Goal: Information Seeking & Learning: Learn about a topic

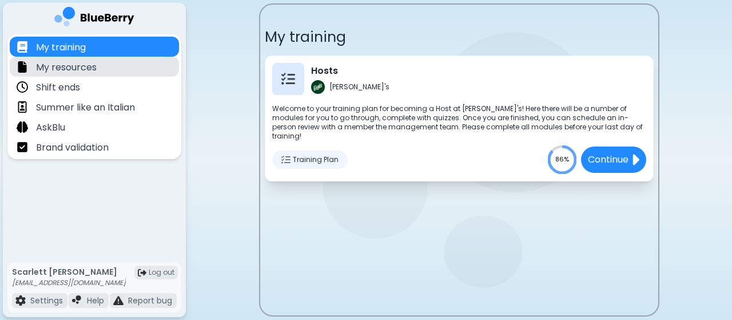
click at [123, 66] on div "My resources" at bounding box center [94, 67] width 169 height 20
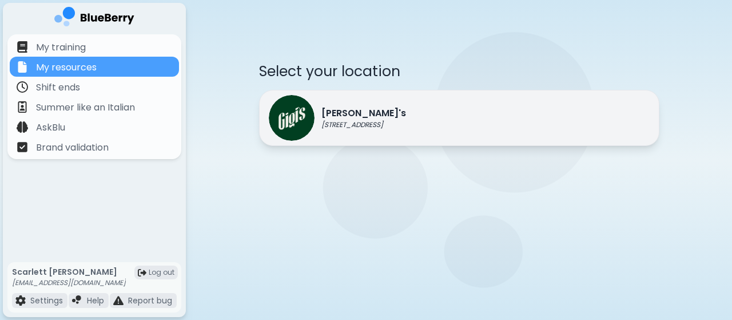
click at [398, 139] on div "[PERSON_NAME]'s [STREET_ADDRESS]" at bounding box center [459, 118] width 400 height 56
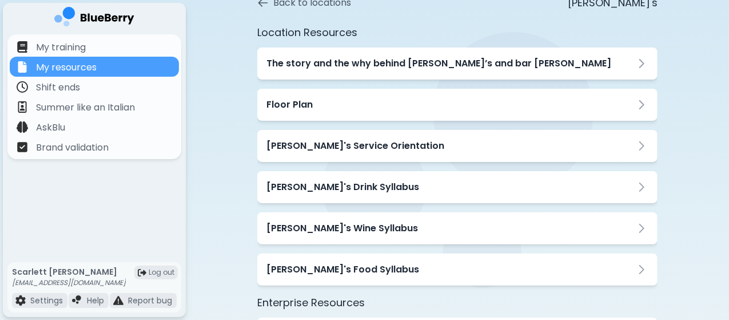
scroll to position [69, 0]
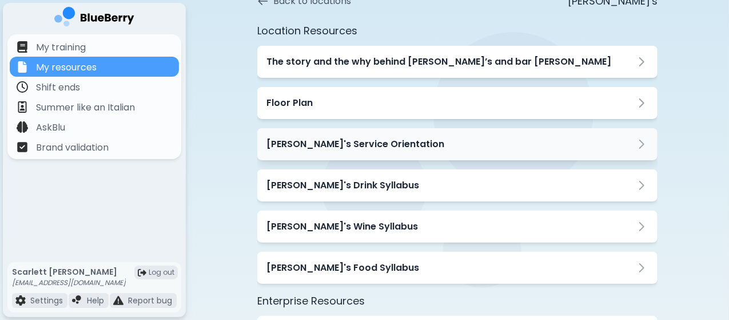
click at [398, 139] on div "[PERSON_NAME]'s Service Orientation" at bounding box center [457, 144] width 382 height 14
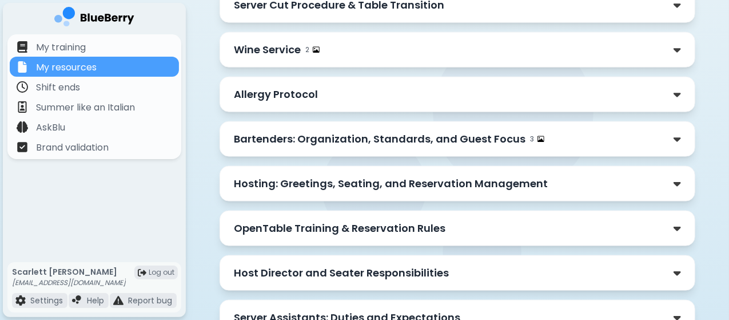
scroll to position [670, 0]
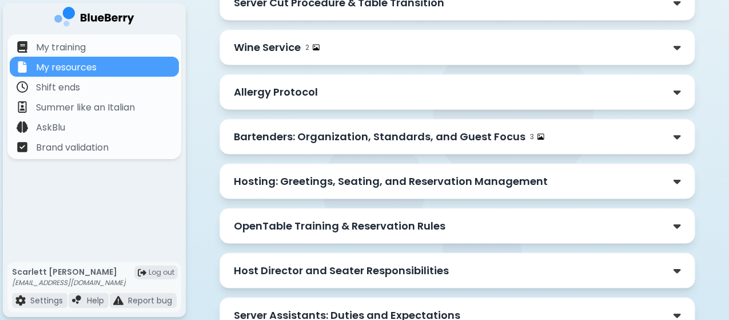
click at [358, 173] on p "Hosting: Greetings, Seating, and Reservation Management" at bounding box center [391, 181] width 314 height 16
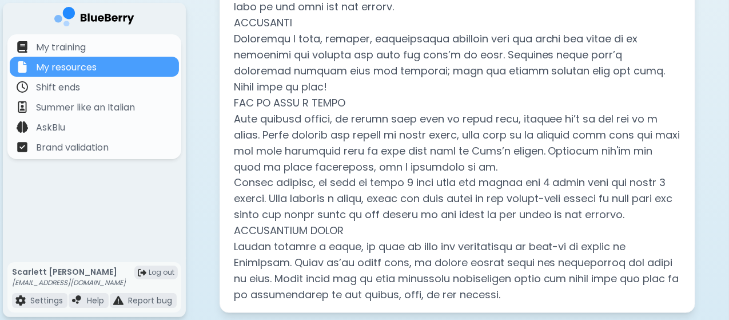
scroll to position [916, 0]
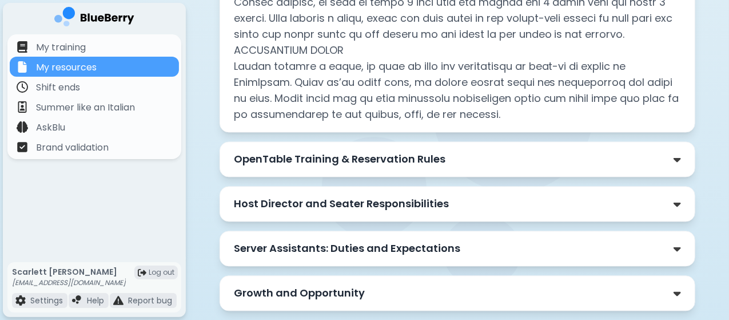
click at [287, 151] on p "OpenTable Training & Reservation Rules" at bounding box center [340, 159] width 212 height 16
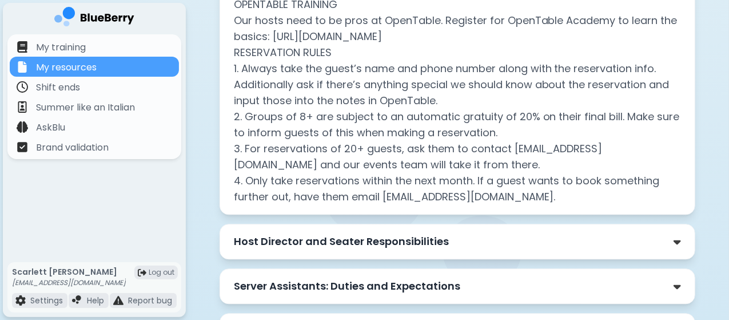
scroll to position [1318, 0]
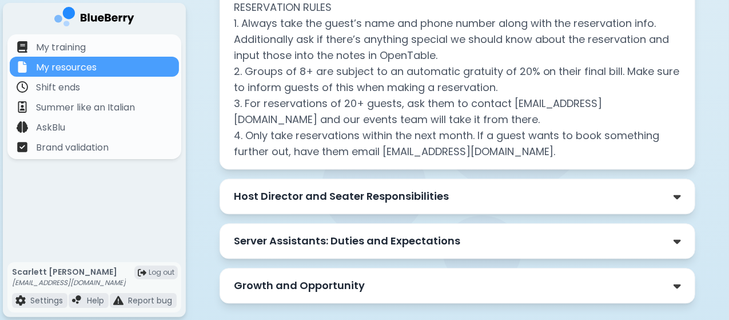
click at [272, 188] on p "Host Director and Seater Responsibilities" at bounding box center [341, 196] width 215 height 16
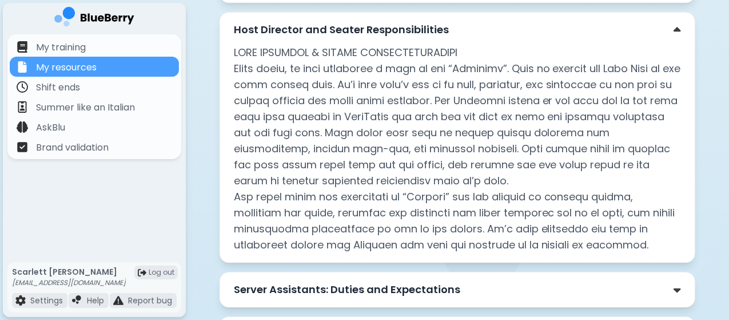
scroll to position [1533, 0]
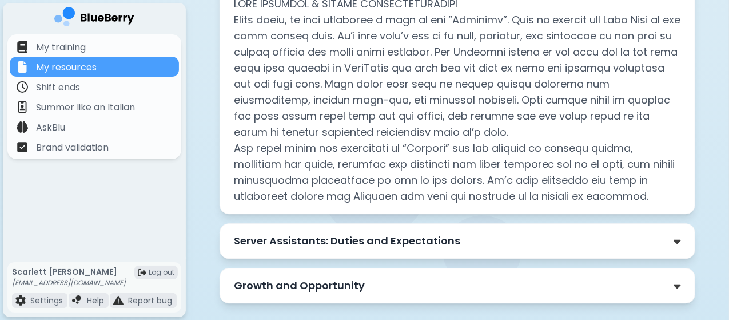
click at [319, 272] on div "Growth and Opportunity" at bounding box center [458, 285] width 476 height 35
click at [332, 277] on p "Growth and Opportunity" at bounding box center [299, 285] width 131 height 16
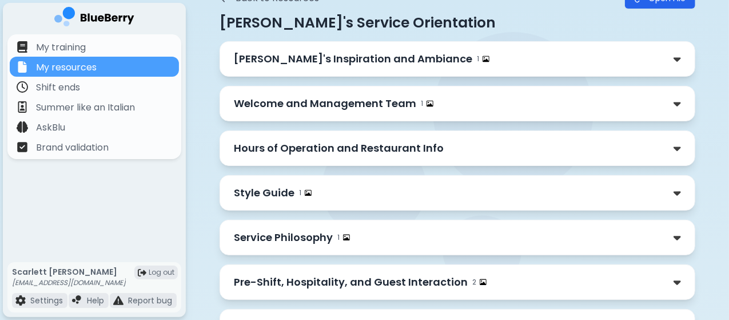
scroll to position [79, 0]
click at [325, 103] on p "Welcome and Management Team" at bounding box center [325, 103] width 182 height 16
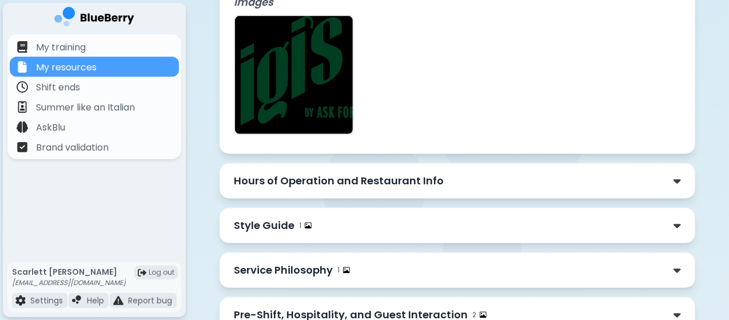
scroll to position [359, 0]
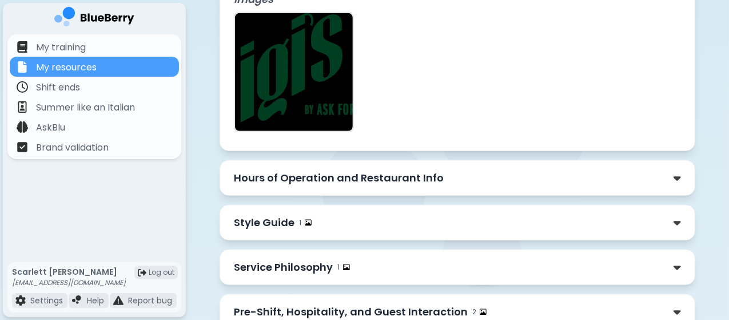
click at [319, 214] on div "Style Guide 1" at bounding box center [458, 222] width 448 height 16
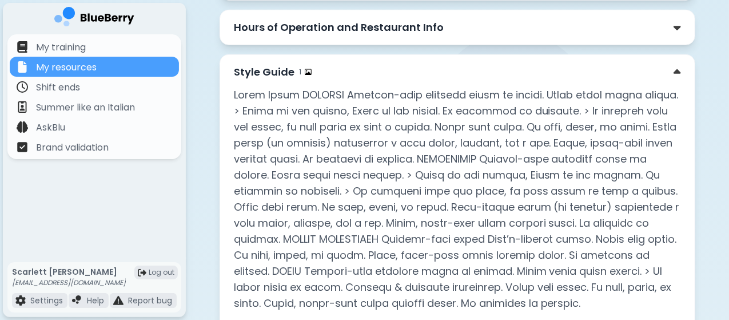
scroll to position [513, 0]
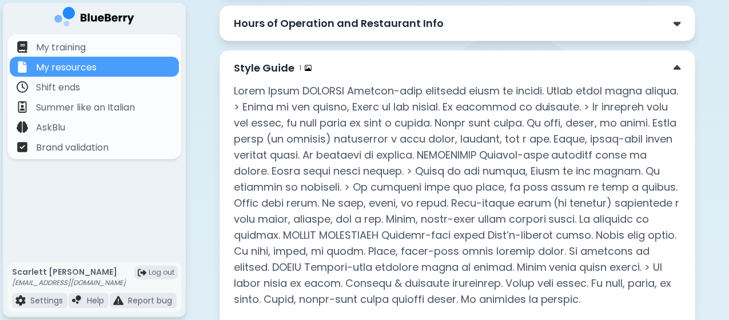
click at [325, 50] on div "Style Guide 1 Images" at bounding box center [458, 262] width 476 height 425
click at [305, 65] on img at bounding box center [308, 68] width 7 height 7
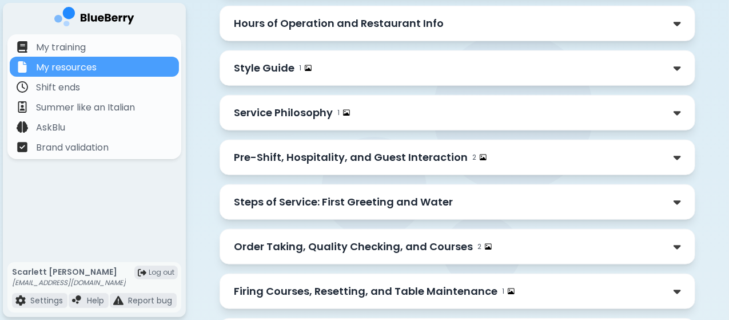
scroll to position [521, 0]
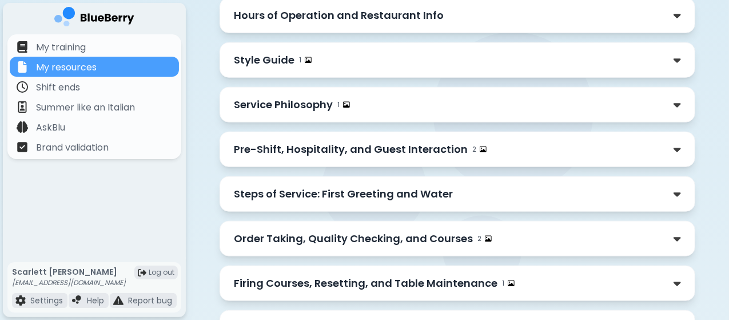
click at [345, 141] on p "Pre-Shift, Hospitality, and Guest Interaction" at bounding box center [351, 149] width 234 height 16
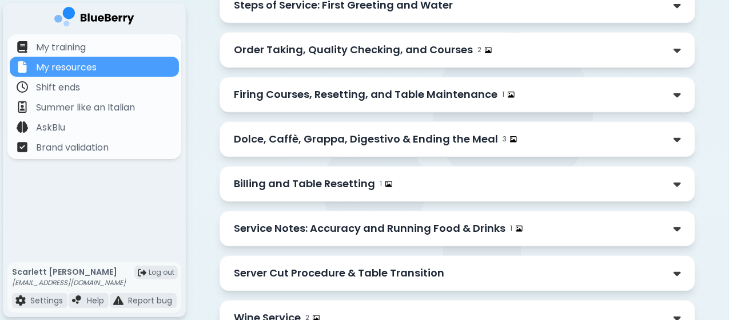
scroll to position [1300, 0]
click at [376, 130] on p "Dolce, Caffè, Grappa, Digestivo & Ending the Meal" at bounding box center [366, 138] width 264 height 16
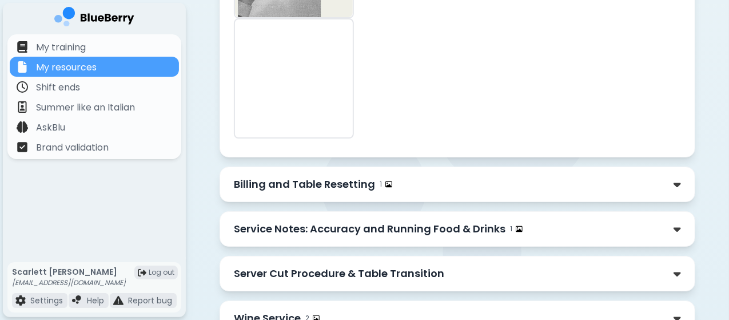
scroll to position [1913, 0]
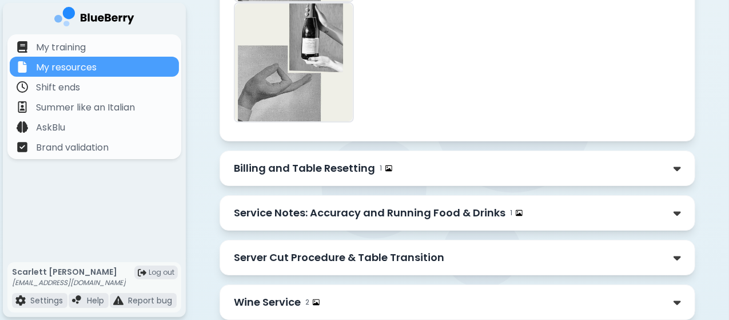
click at [432, 160] on div "Billing and Table Resetting 1" at bounding box center [458, 168] width 448 height 16
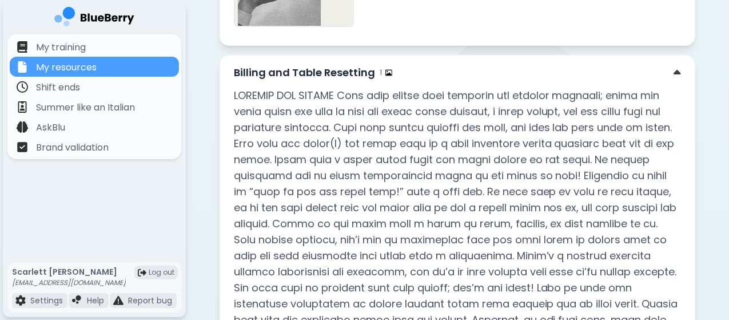
scroll to position [2009, 0]
click at [681, 66] on img at bounding box center [677, 72] width 7 height 12
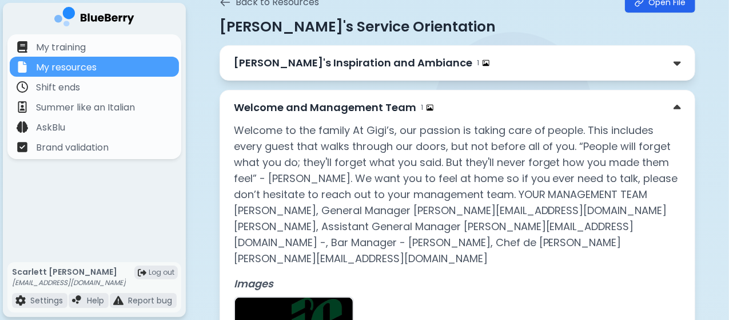
scroll to position [0, 0]
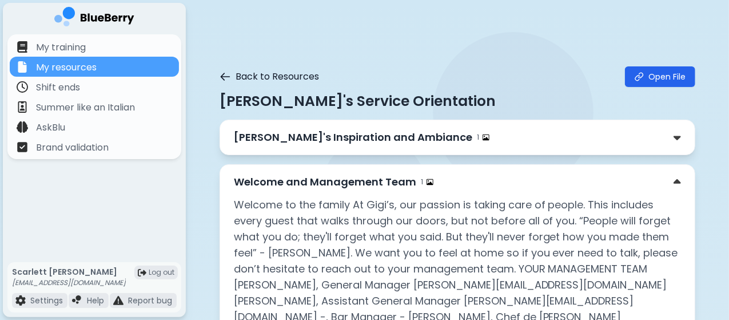
click at [245, 75] on button "Back to Resources" at bounding box center [270, 77] width 100 height 14
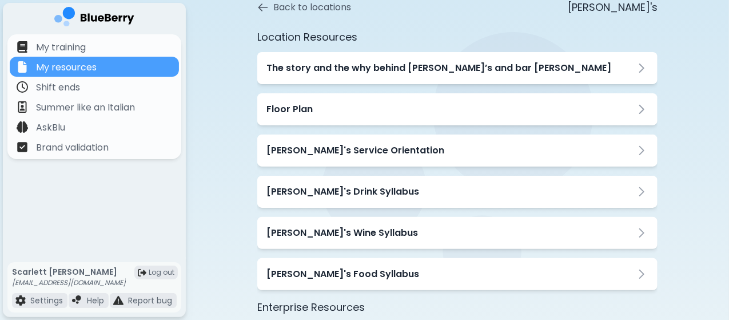
scroll to position [63, 0]
click at [345, 101] on div "Floor Plan" at bounding box center [457, 109] width 400 height 32
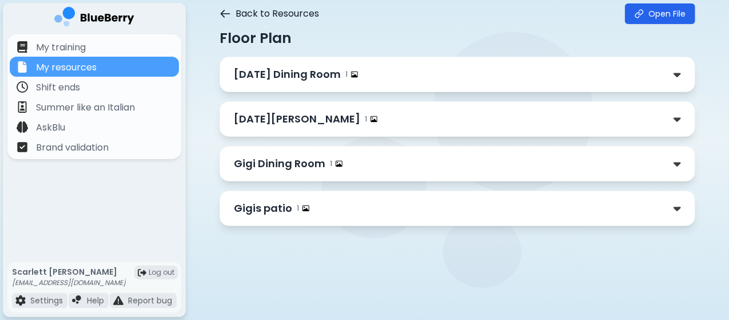
click at [249, 11] on button "Back to Resources" at bounding box center [270, 14] width 100 height 14
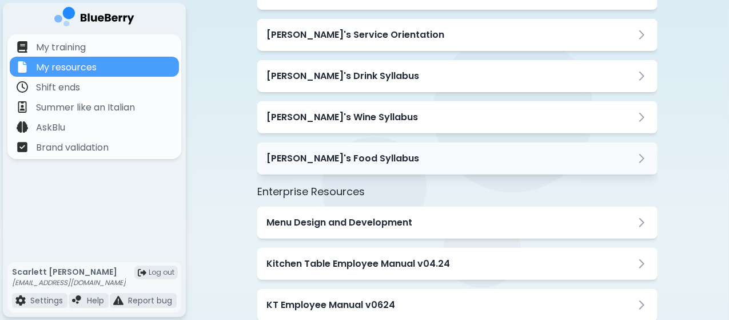
scroll to position [339, 0]
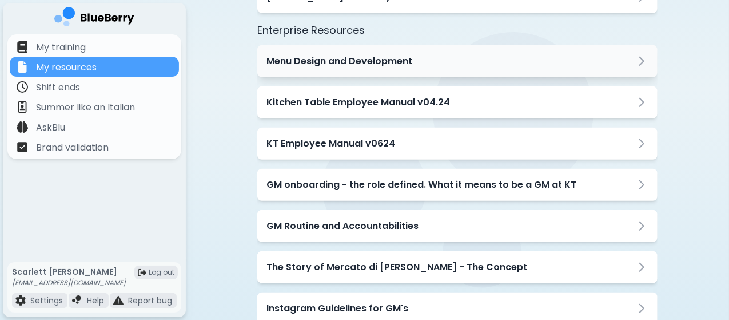
click at [375, 66] on h3 "Menu Design and Development" at bounding box center [339, 61] width 146 height 14
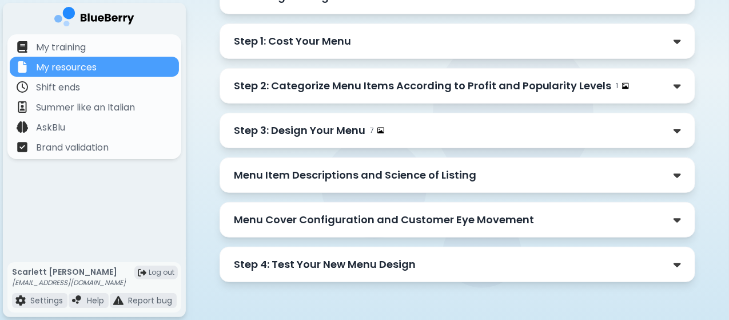
click at [423, 85] on p "Step 2: Categorize Menu Items According to Profit and Popularity Levels" at bounding box center [423, 86] width 378 height 16
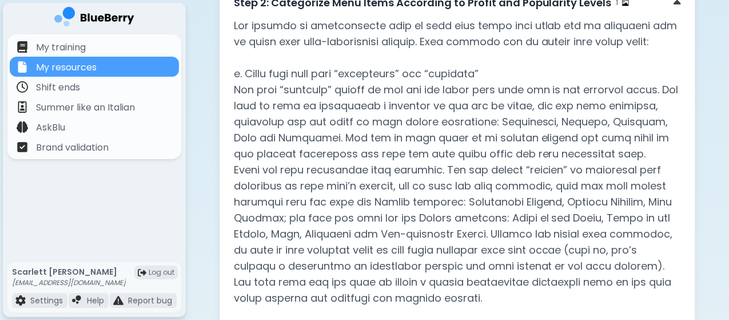
scroll to position [0, 0]
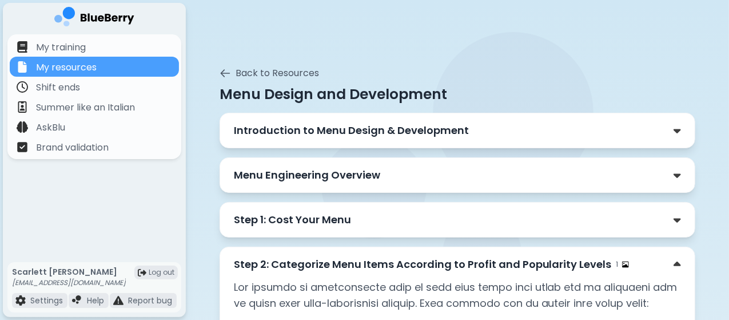
click at [681, 259] on img at bounding box center [677, 264] width 7 height 12
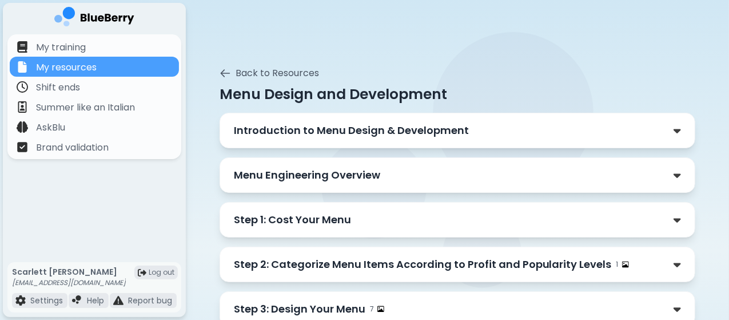
click at [540, 220] on div "Step 1: Cost Your Menu" at bounding box center [458, 220] width 448 height 16
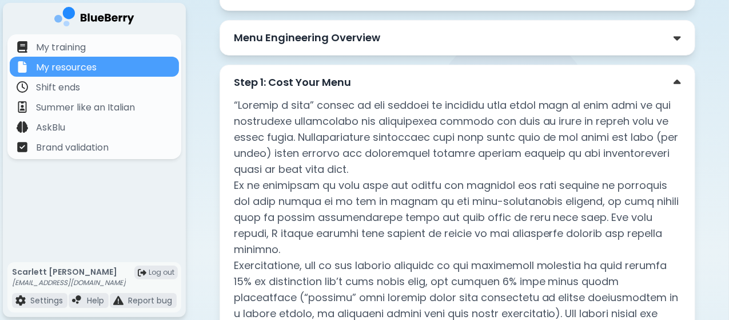
scroll to position [140, 0]
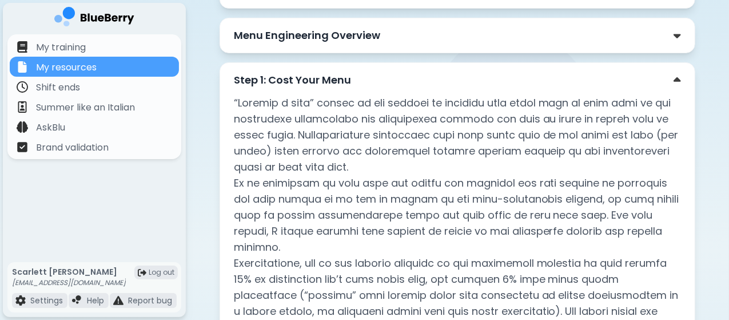
click at [682, 75] on div "Step 1: Cost Your Menu" at bounding box center [458, 80] width 448 height 16
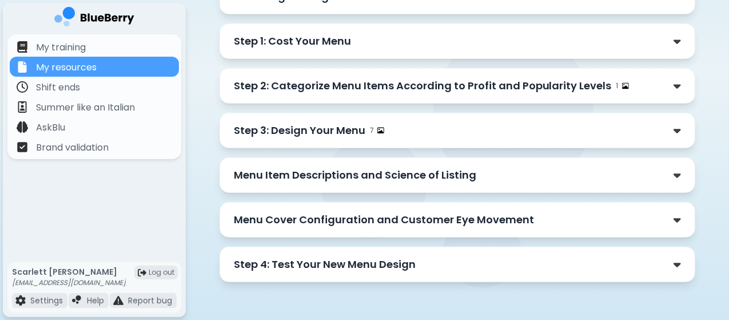
scroll to position [0, 0]
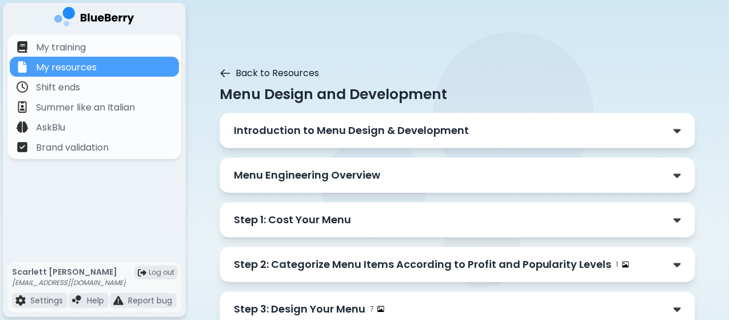
click at [222, 69] on button "Back to Resources" at bounding box center [270, 73] width 100 height 14
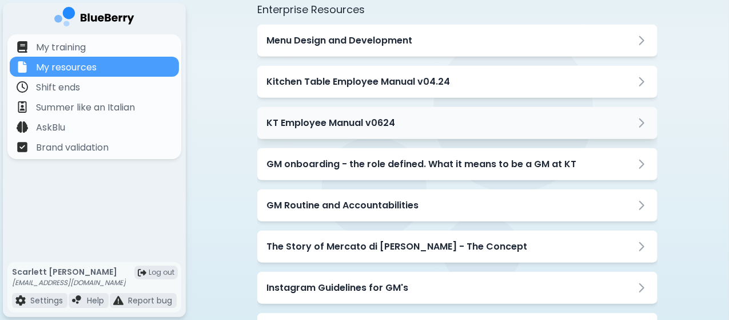
scroll to position [360, 0]
click at [400, 168] on h3 "GM onboarding - the role defined. What it means to be a GM at KT" at bounding box center [421, 164] width 310 height 14
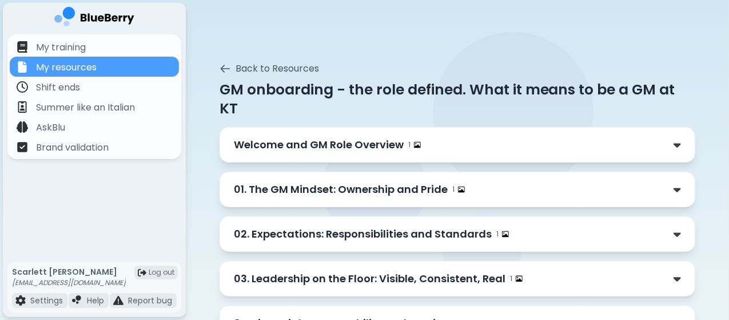
scroll to position [3, 0]
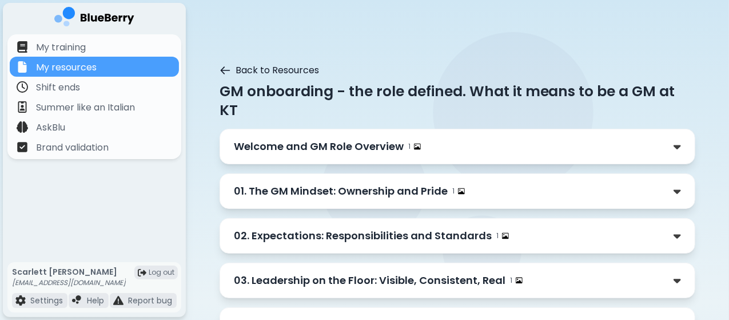
click at [221, 67] on icon at bounding box center [225, 70] width 9 height 7
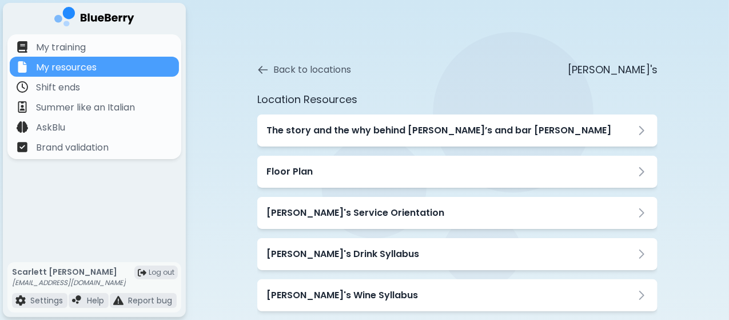
scroll to position [1, 0]
click at [361, 121] on div "The story and the why behind [PERSON_NAME]’s and bar [PERSON_NAME]" at bounding box center [457, 130] width 400 height 32
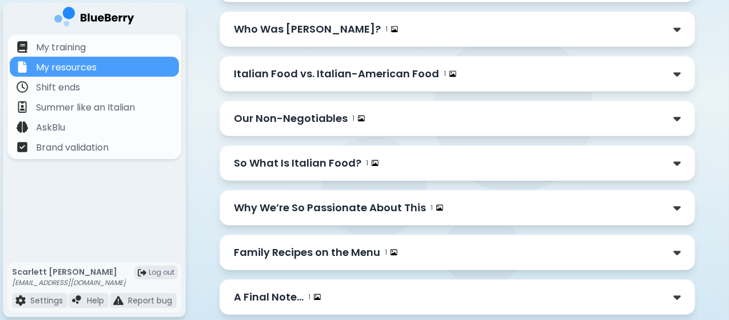
scroll to position [165, 0]
click at [331, 288] on div "A Final Note… 1" at bounding box center [458, 296] width 448 height 16
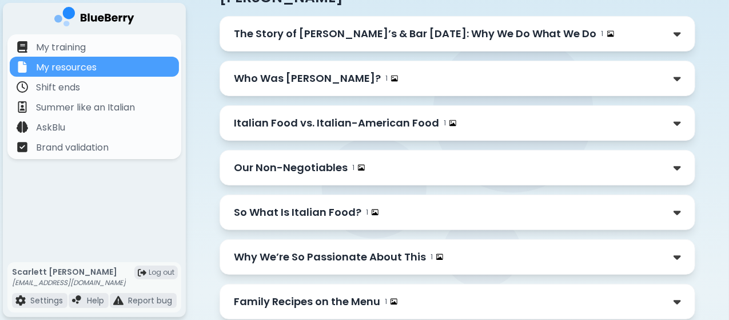
scroll to position [0, 0]
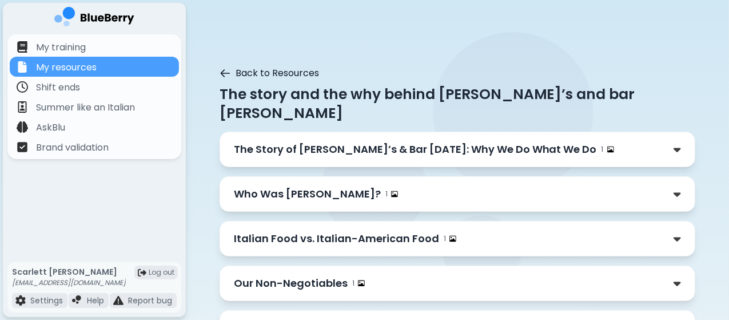
click at [220, 75] on icon at bounding box center [225, 72] width 11 height 11
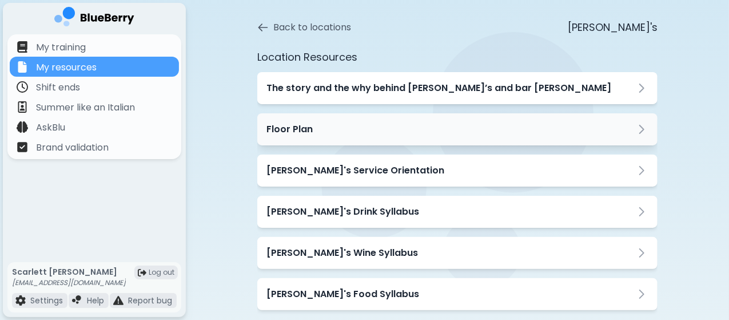
scroll to position [44, 0]
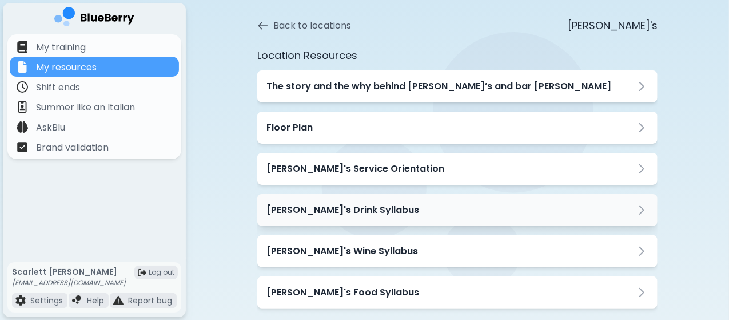
click at [336, 209] on h3 "[PERSON_NAME]'s Drink Syllabus" at bounding box center [342, 210] width 153 height 14
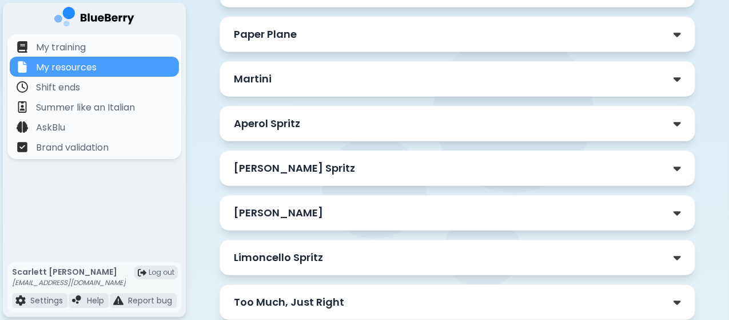
scroll to position [0, 0]
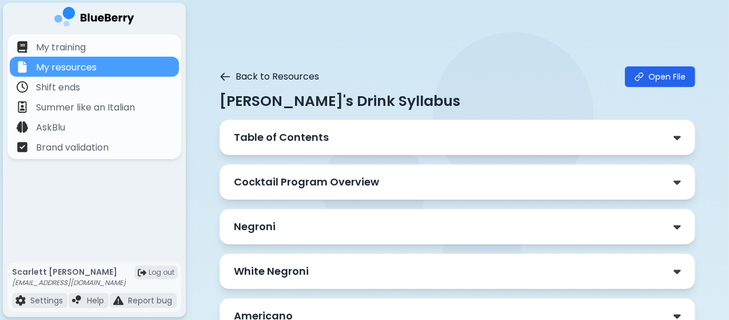
click at [243, 70] on button "Back to Resources" at bounding box center [270, 77] width 100 height 14
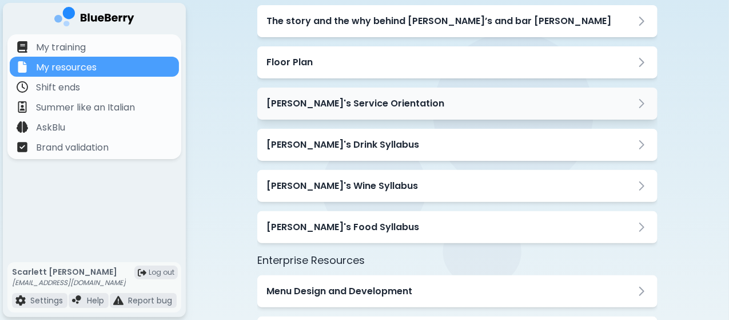
scroll to position [117, 0]
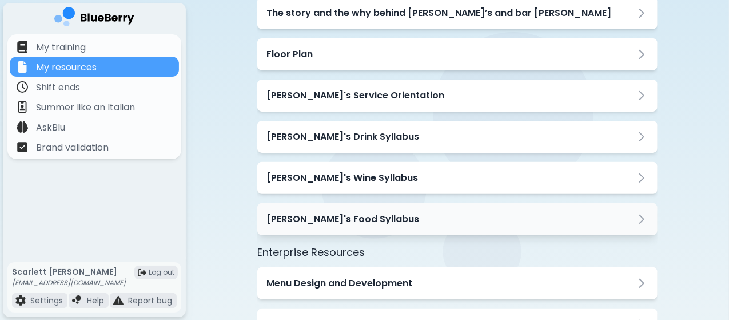
click at [357, 220] on h3 "[PERSON_NAME]'s Food Syllabus" at bounding box center [342, 219] width 153 height 14
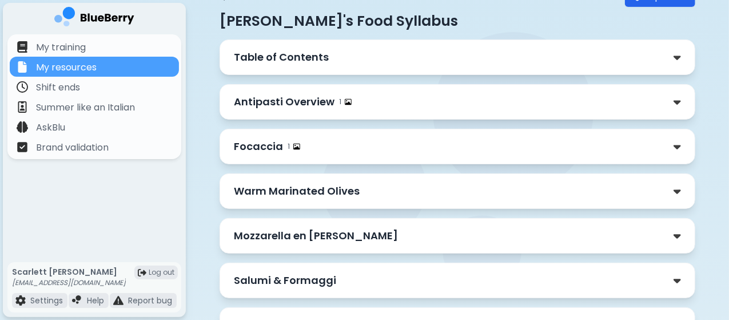
scroll to position [0, 0]
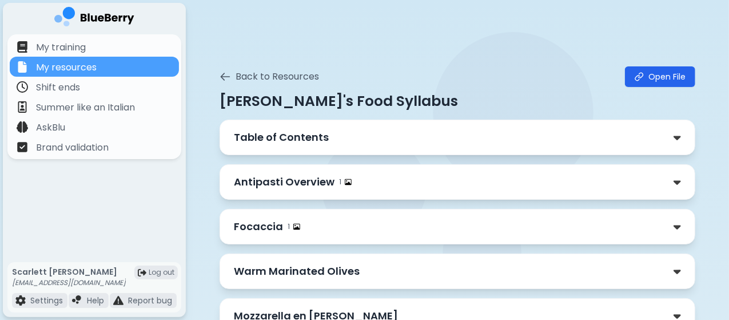
click at [316, 138] on p "Table of Contents" at bounding box center [281, 137] width 95 height 16
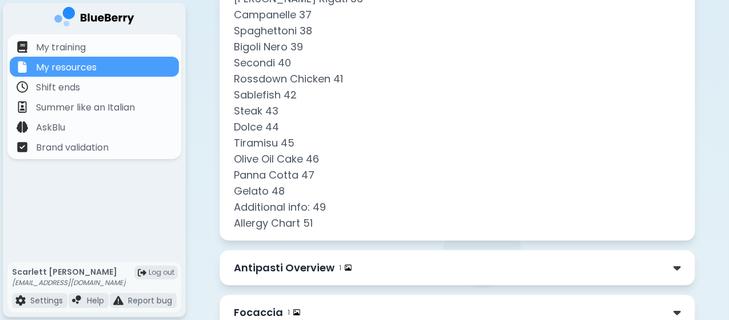
scroll to position [802, 0]
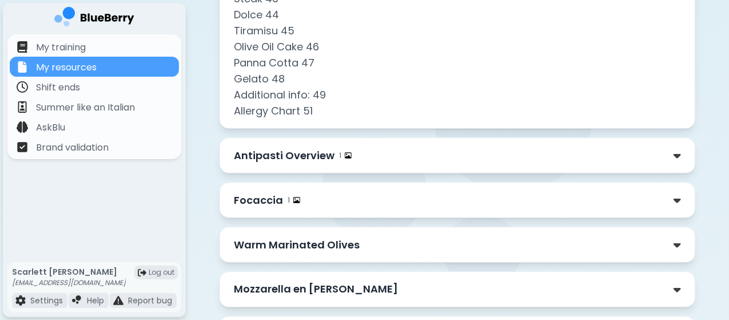
click at [310, 156] on p "Antipasti Overview" at bounding box center [284, 156] width 101 height 16
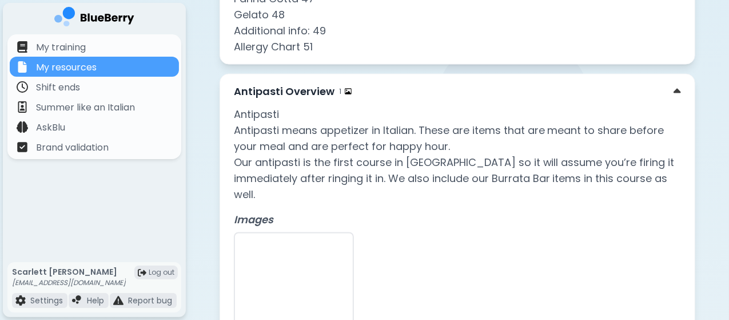
scroll to position [867, 0]
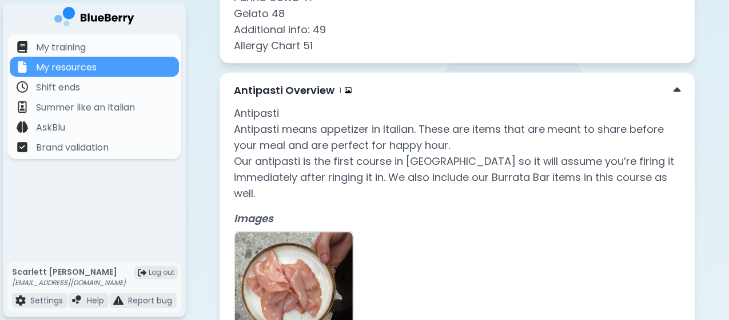
click at [266, 93] on p "Antipasti Overview" at bounding box center [284, 90] width 101 height 16
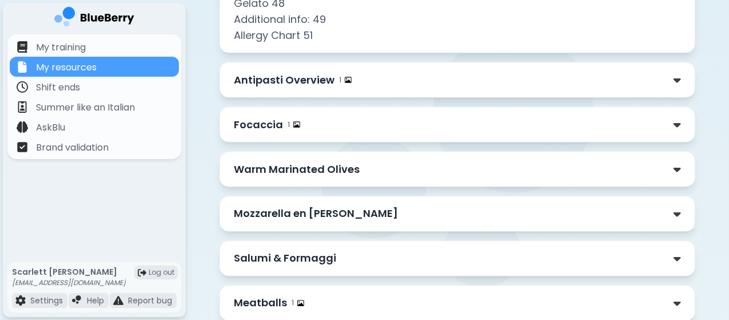
scroll to position [906, 0]
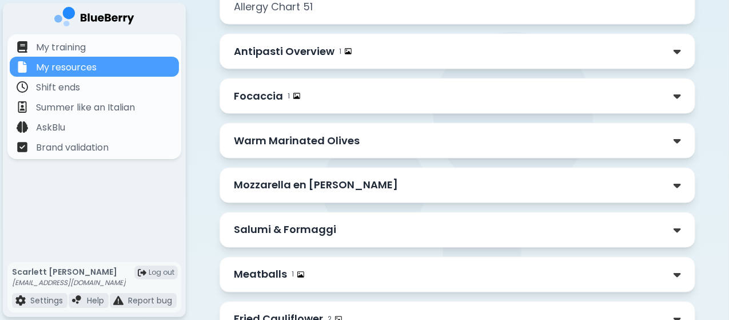
click at [315, 106] on div "Focaccia 1" at bounding box center [458, 95] width 476 height 35
click at [310, 104] on div "Focaccia 1" at bounding box center [458, 95] width 476 height 35
click at [297, 97] on div "Focaccia 1" at bounding box center [458, 96] width 448 height 16
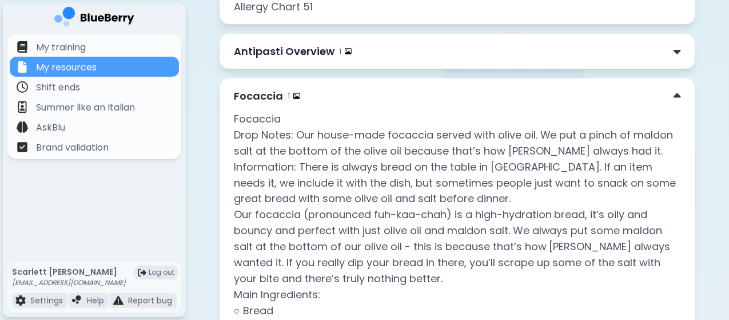
click at [297, 97] on div "Focaccia 1" at bounding box center [458, 96] width 448 height 16
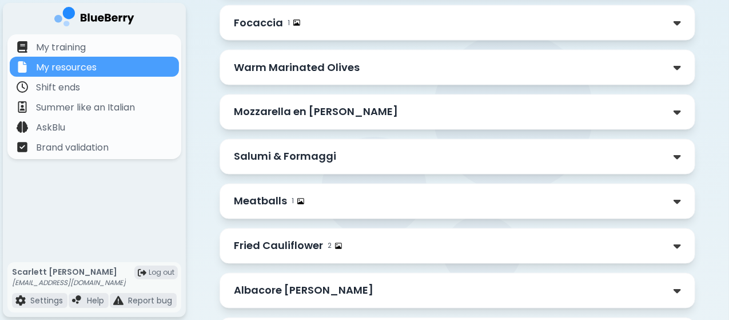
scroll to position [1021, 0]
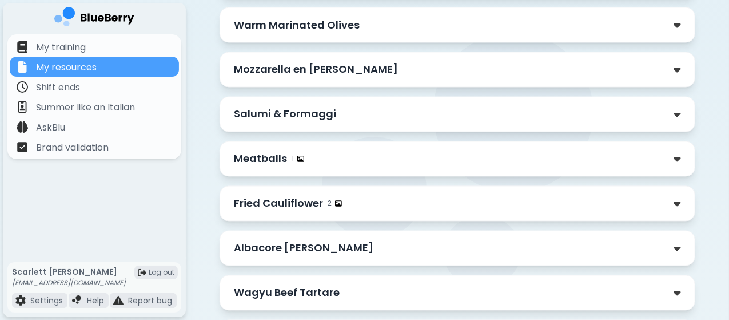
click at [307, 158] on div "Meatballs 1" at bounding box center [458, 159] width 448 height 16
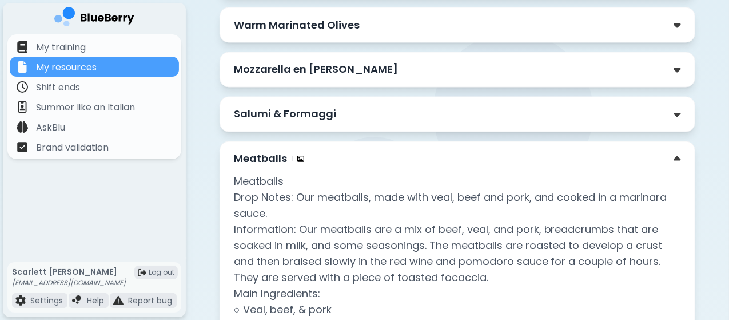
click at [307, 158] on div "Meatballs 1" at bounding box center [458, 159] width 448 height 16
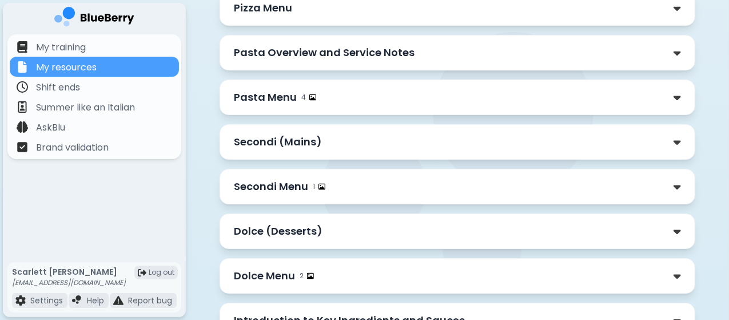
scroll to position [1845, 0]
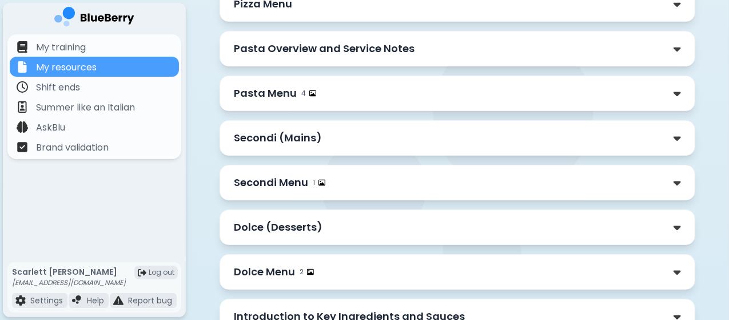
click at [334, 91] on div "Pasta Menu 4" at bounding box center [458, 92] width 476 height 35
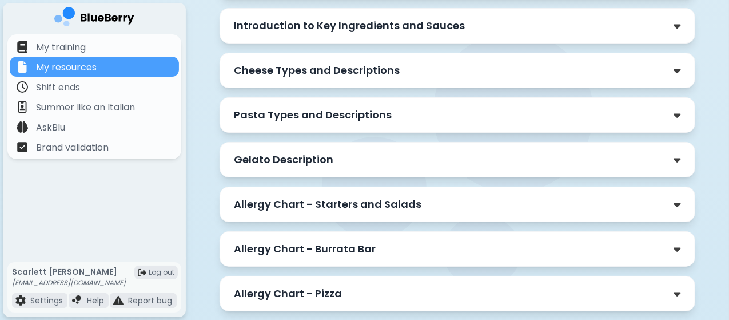
scroll to position [2287, 0]
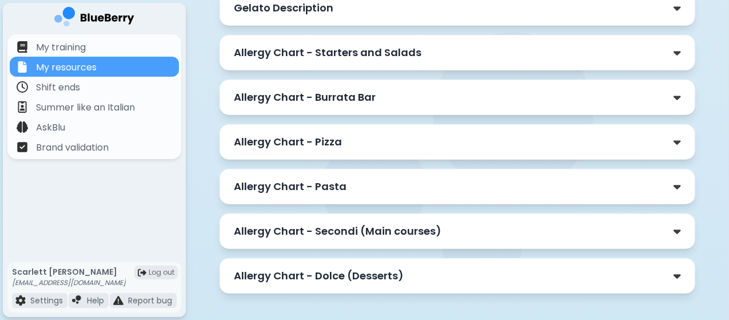
click at [340, 134] on div "Allergy Chart - Pizza" at bounding box center [458, 142] width 448 height 16
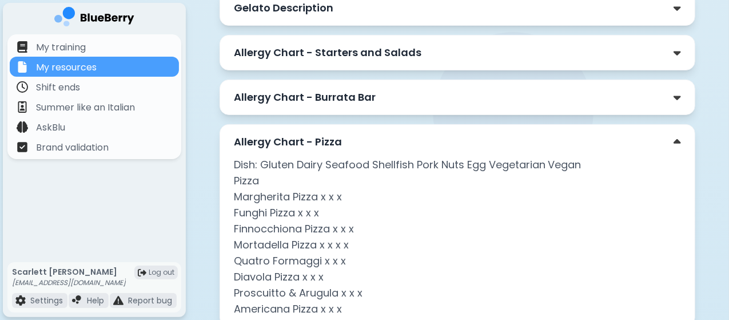
scroll to position [2454, 0]
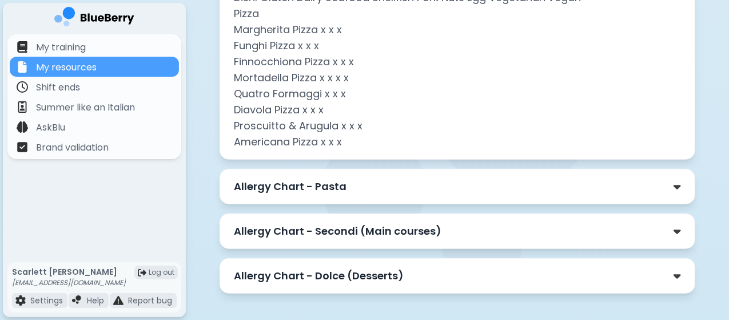
click at [359, 178] on div "Allergy Chart - Pasta" at bounding box center [458, 186] width 448 height 16
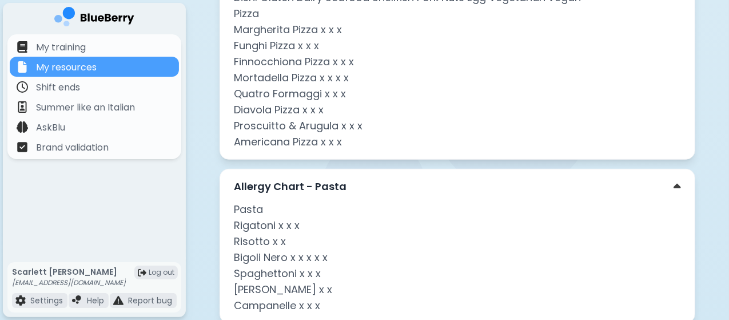
scroll to position [2573, 0]
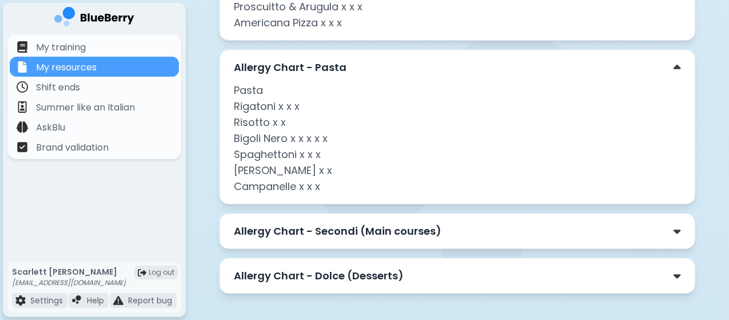
click at [357, 213] on div "Allergy Chart - Secondi (Main courses)" at bounding box center [458, 230] width 476 height 35
click at [344, 223] on p "Allergy Chart - Secondi (Main courses)" at bounding box center [338, 231] width 208 height 16
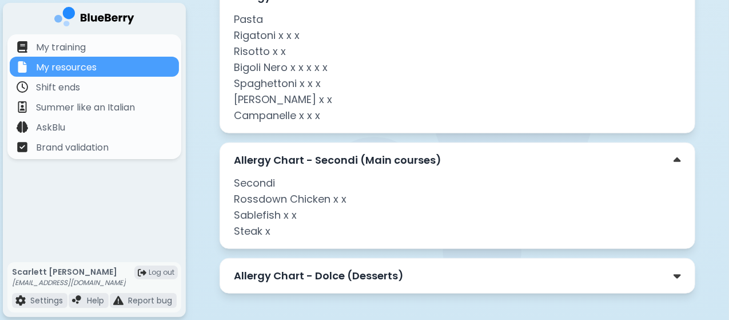
scroll to position [2644, 0]
click at [337, 268] on p "Allergy Chart - Dolce (Desserts)" at bounding box center [319, 276] width 170 height 16
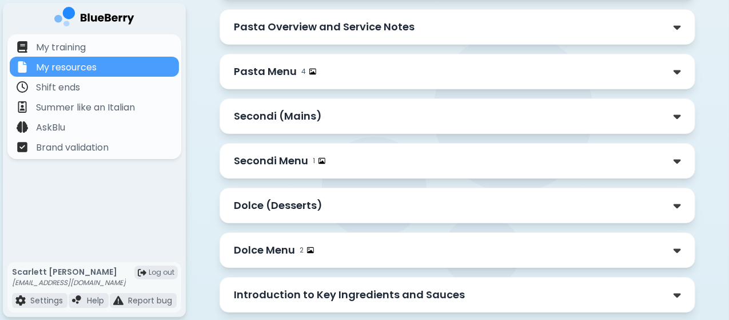
scroll to position [1828, 0]
